Goal: Navigation & Orientation: Find specific page/section

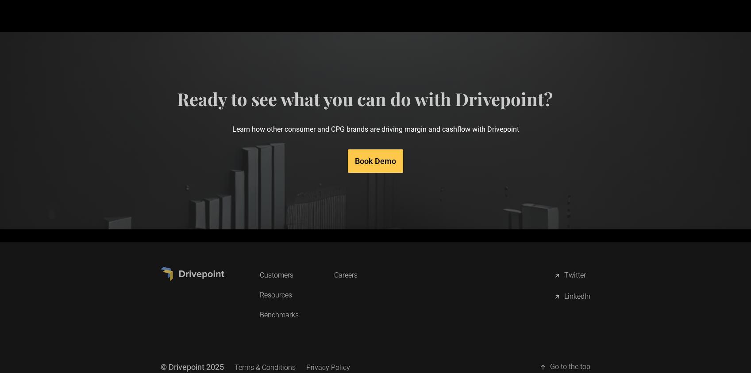
scroll to position [4301, 0]
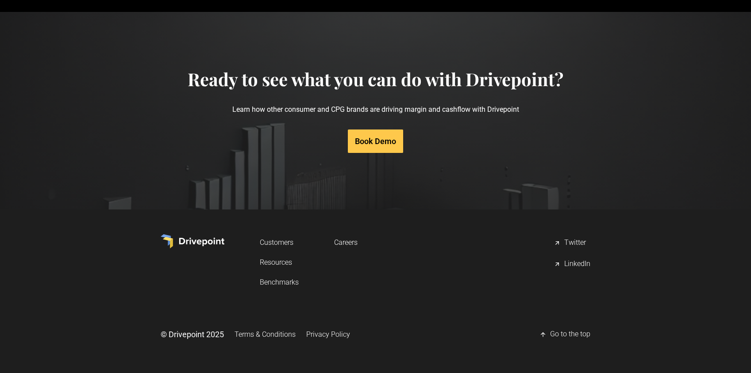
click at [320, 332] on link "Privacy Policy" at bounding box center [328, 334] width 44 height 16
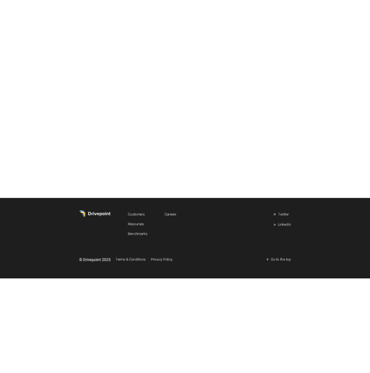
scroll to position [5580, 0]
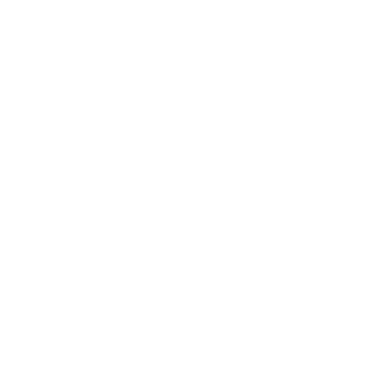
scroll to position [0, 0]
click at [332, 23] on div "menu" at bounding box center [332, 24] width 11 height 11
click at [46, 22] on img "home" at bounding box center [60, 24] width 66 height 15
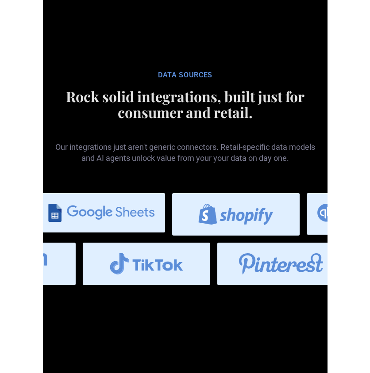
scroll to position [3445, 0]
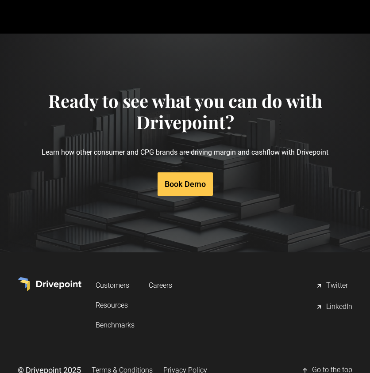
click at [47, 277] on img at bounding box center [50, 284] width 64 height 14
